Goal: Communication & Community: Answer question/provide support

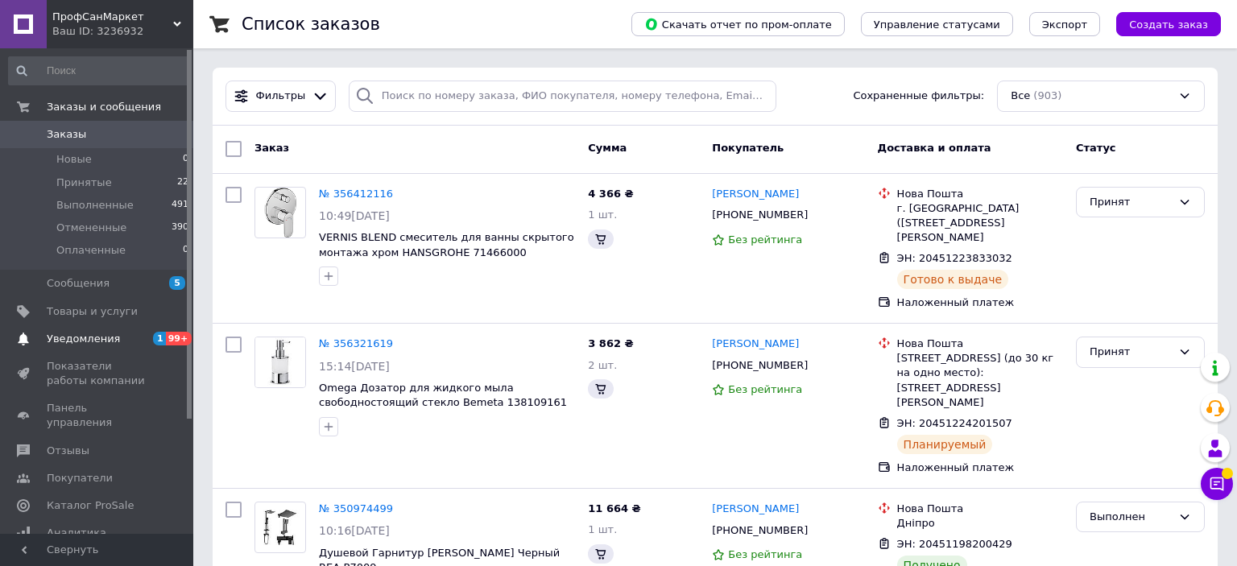
click at [62, 344] on span "Уведомления" at bounding box center [83, 339] width 73 height 15
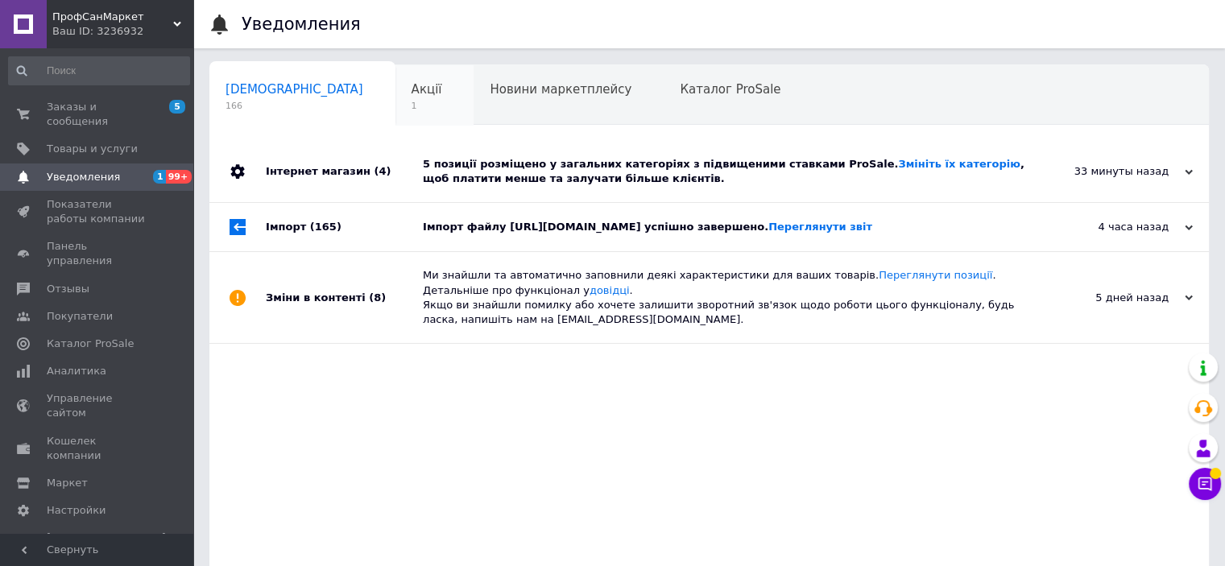
click at [412, 109] on span "1" at bounding box center [427, 106] width 31 height 12
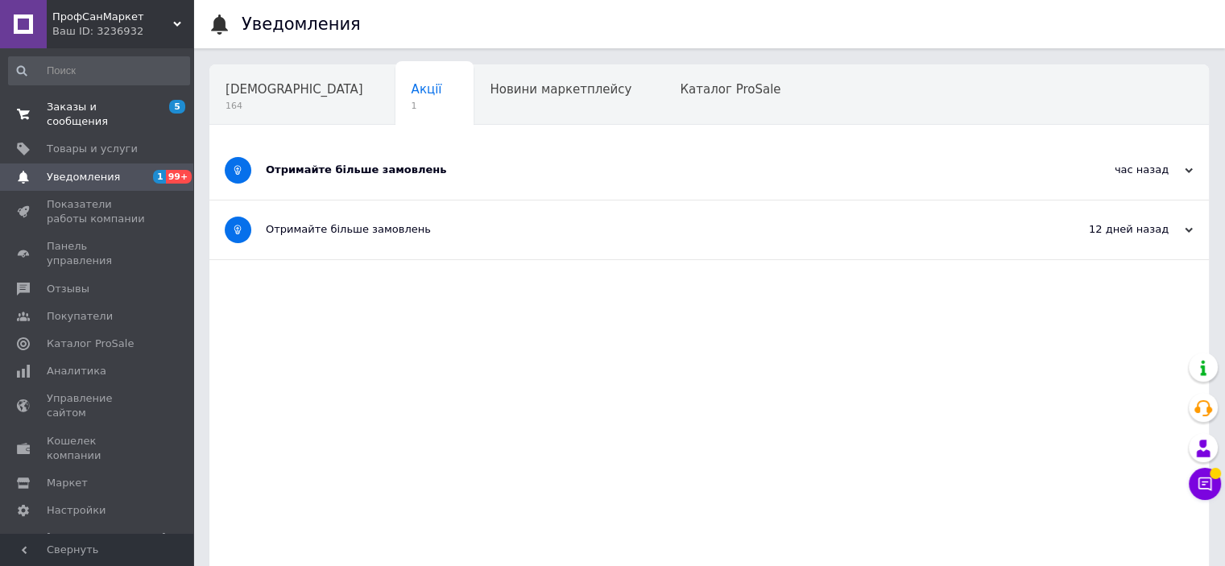
click at [116, 110] on span "Заказы и сообщения" at bounding box center [98, 114] width 102 height 29
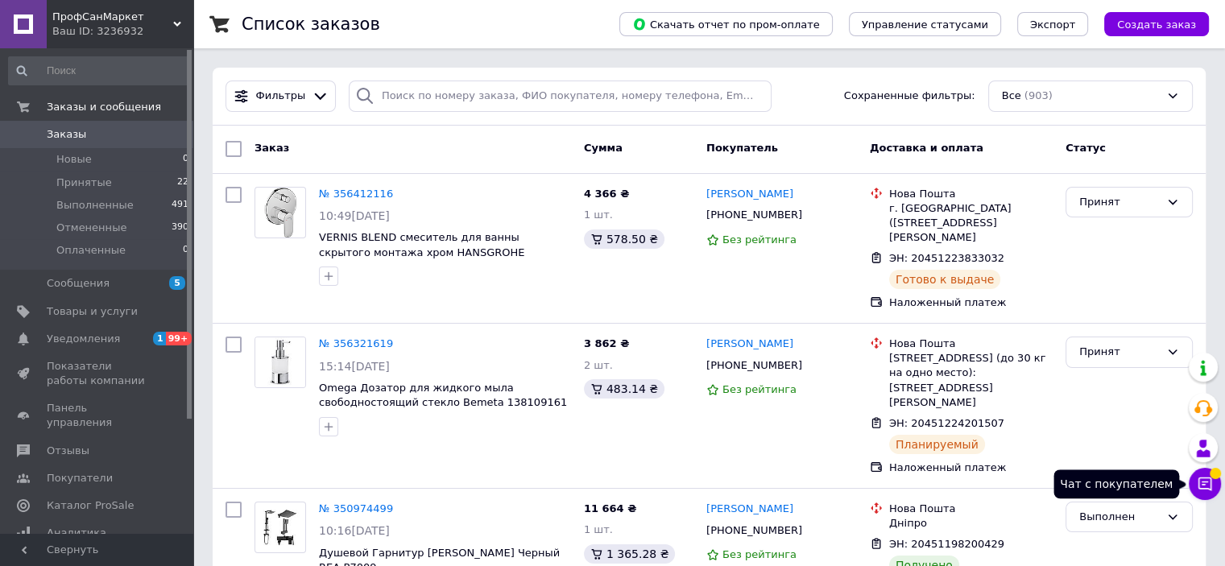
click at [1205, 492] on button "Чат с покупателем" at bounding box center [1205, 484] width 32 height 32
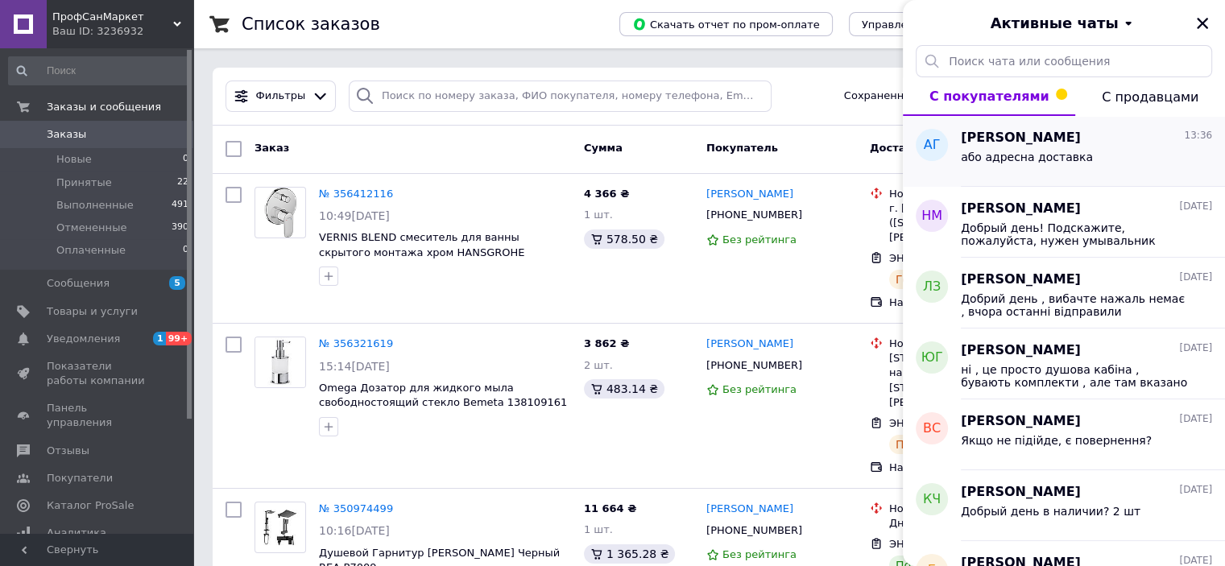
click at [1044, 147] on div "або адресна доставка" at bounding box center [1086, 160] width 251 height 26
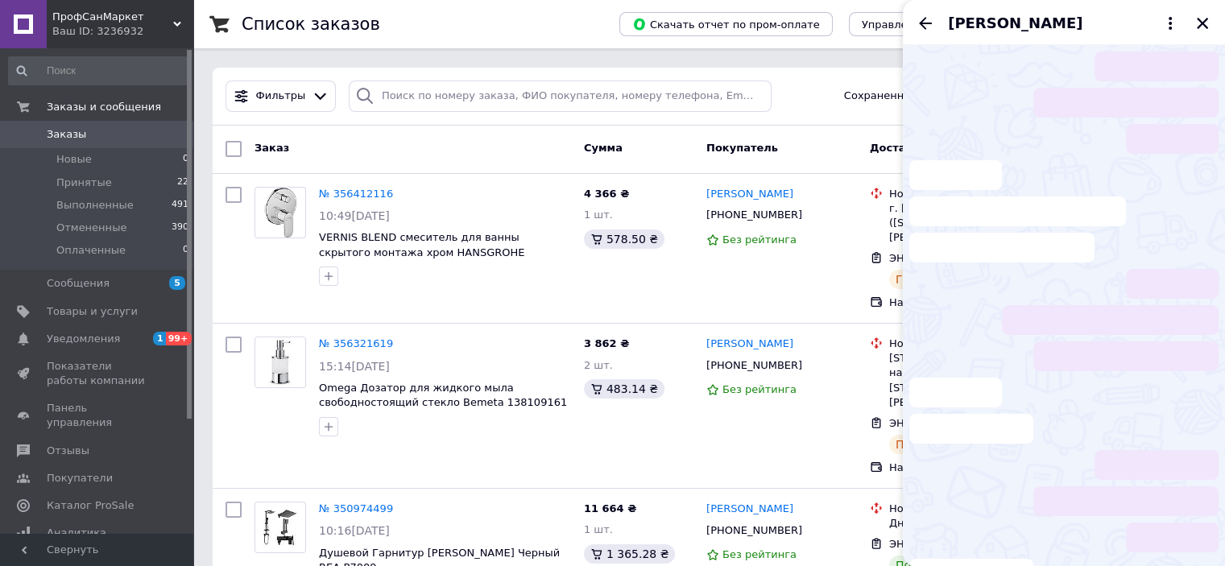
scroll to position [341, 0]
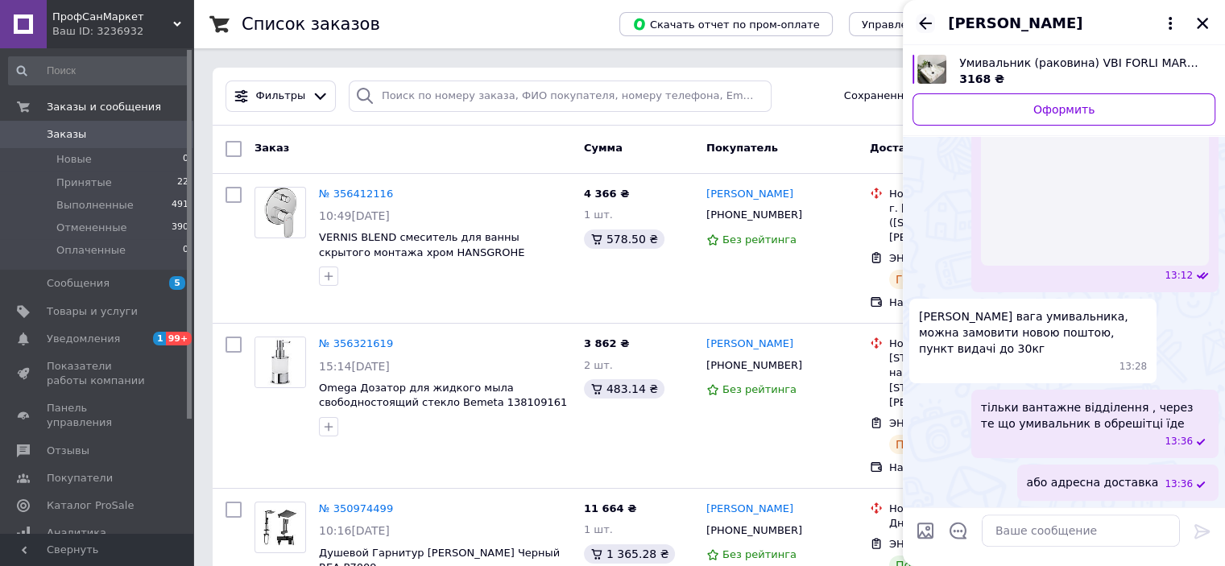
click at [922, 15] on icon "Назад" at bounding box center [925, 23] width 19 height 19
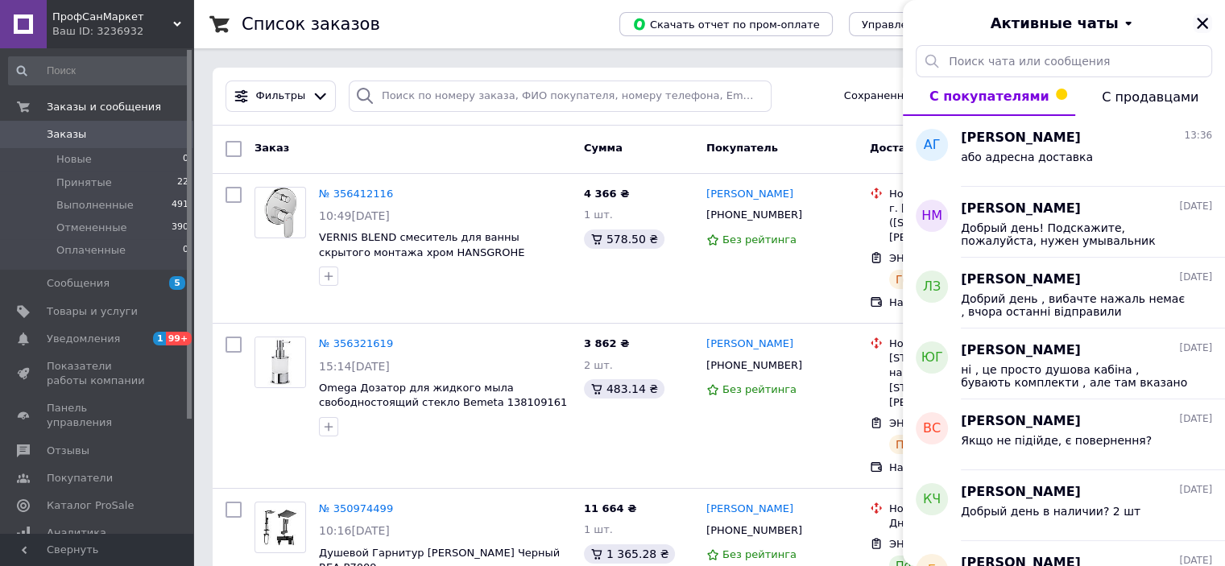
click at [1208, 20] on icon "Закрыть" at bounding box center [1203, 23] width 15 height 15
